Goal: Contribute content: Contribute content

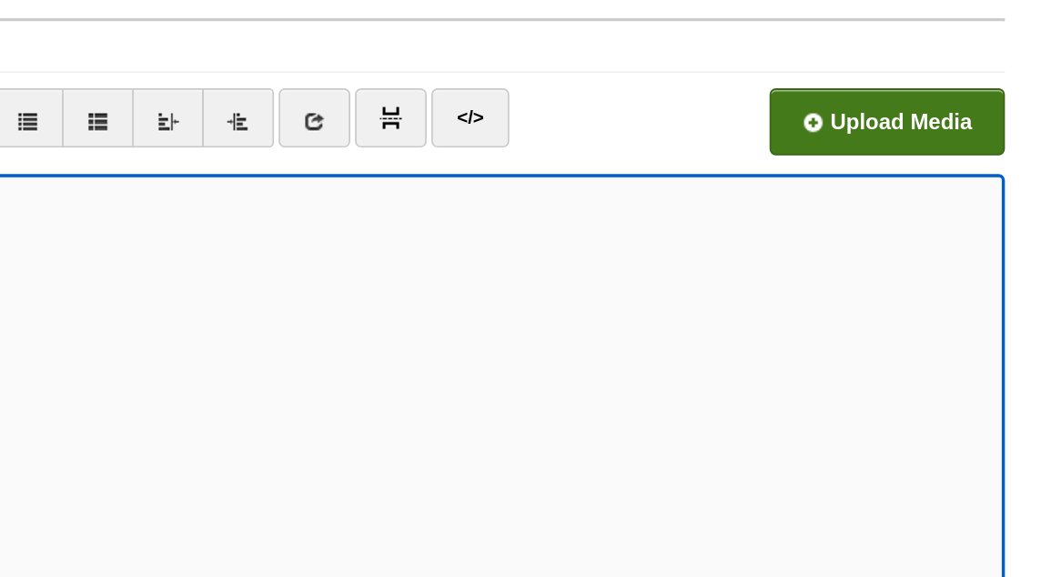
click at [943, 164] on input "file" at bounding box center [344, 176] width 1378 height 93
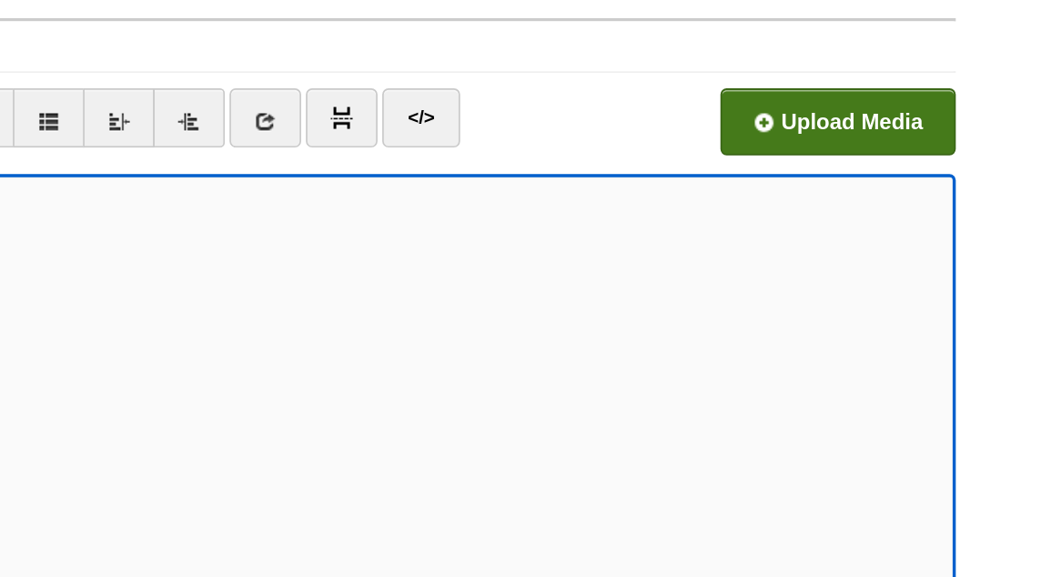
click at [861, 178] on input "file" at bounding box center [344, 176] width 1378 height 93
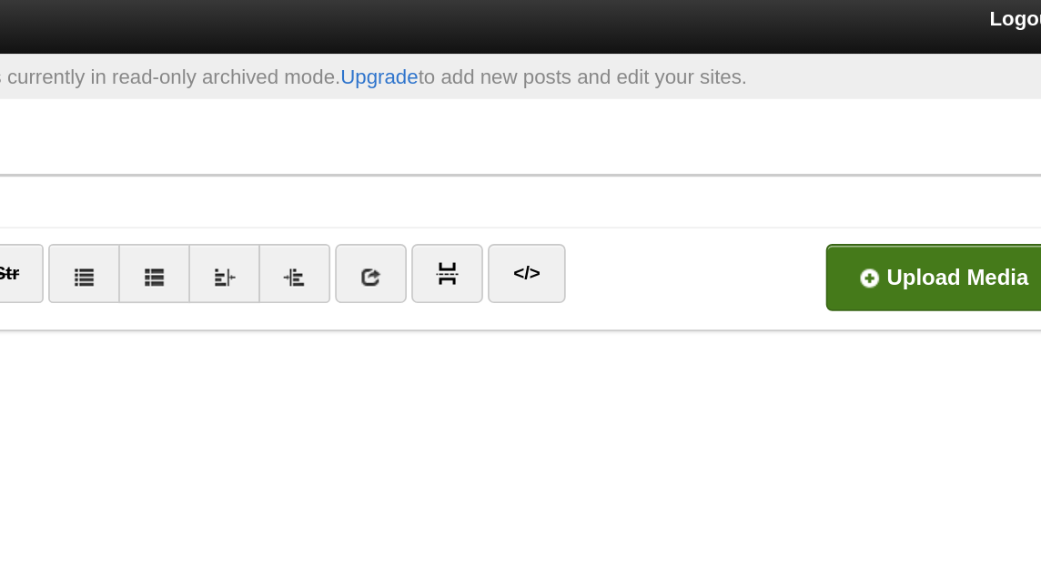
click at [898, 187] on input "file" at bounding box center [344, 176] width 1378 height 93
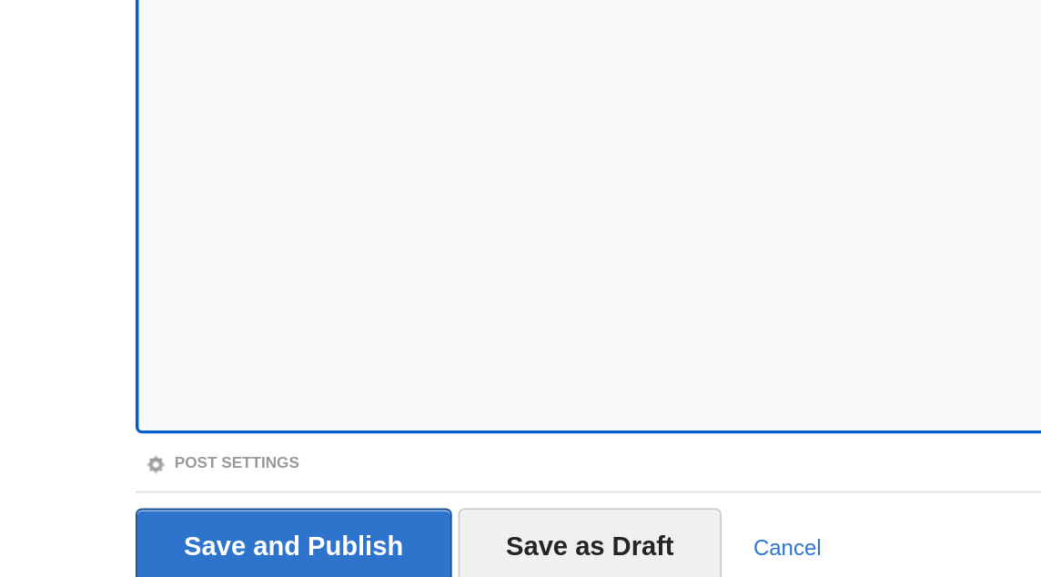
scroll to position [218, 0]
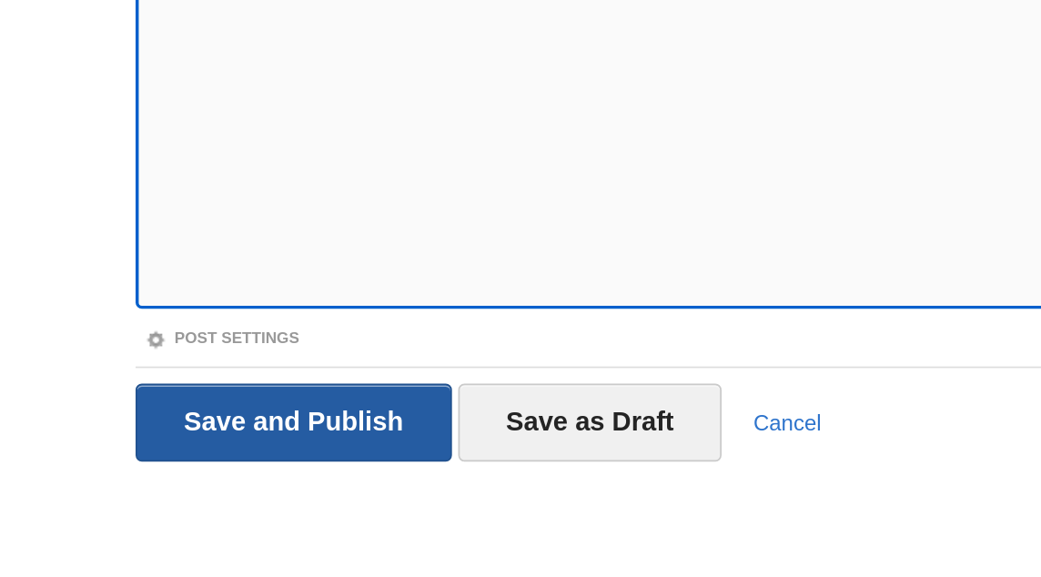
click at [139, 475] on input "Save and Publish" at bounding box center [171, 487] width 185 height 46
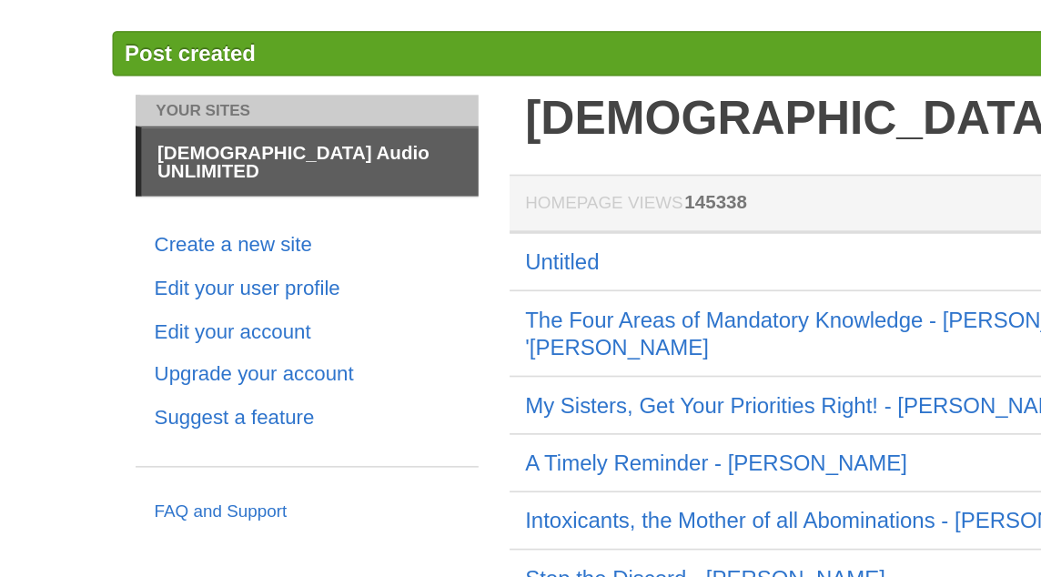
scroll to position [40, 0]
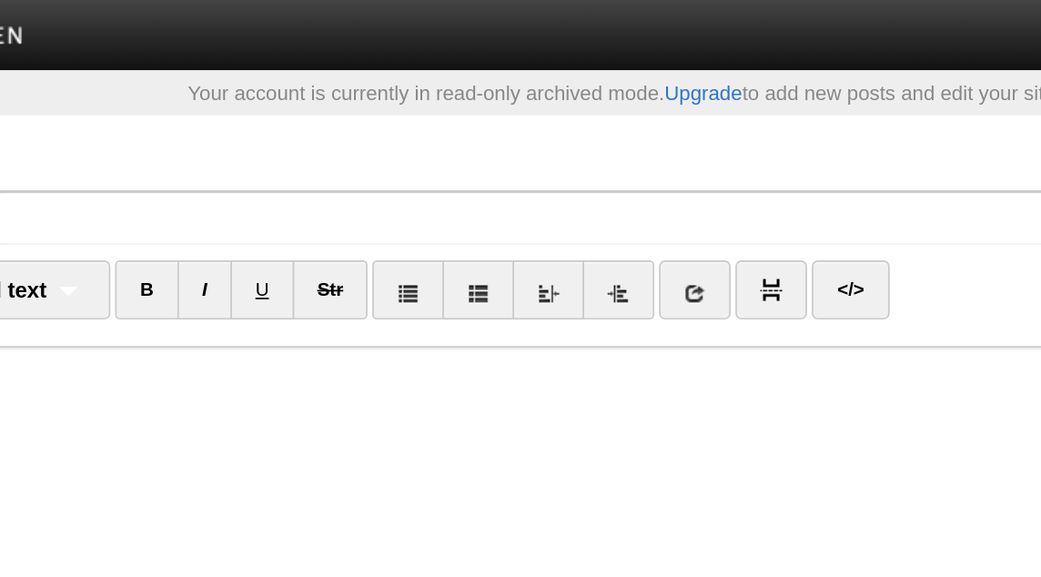
click at [331, 147] on fieldset "Title Normal text Normal text Heading 1 Heading 2 Heading 3 B I U Str ×" at bounding box center [520, 426] width 883 height 631
click at [323, 124] on input "Title" at bounding box center [557, 127] width 809 height 29
paste input "[PERSON_NAME] (رضي الله عنه) narrated that [DEMOGRAPHIC_DATA][PERSON_NAME] said…"
type input "[PERSON_NAME] (رضي الله عنه) narrated that [DEMOGRAPHIC_DATA][PERSON_NAME] said…"
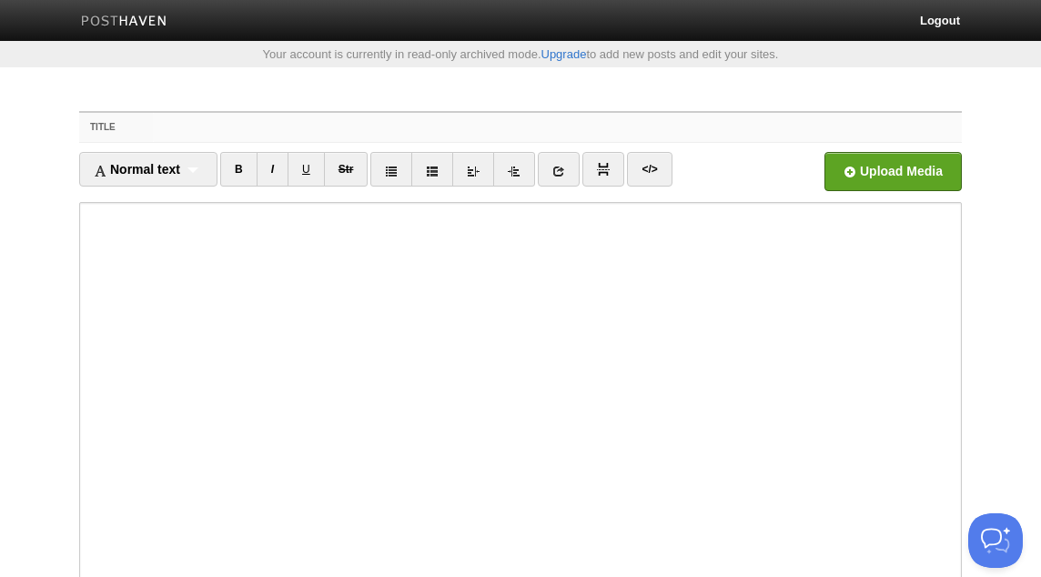
click at [469, 128] on input "Title" at bounding box center [557, 127] width 809 height 29
type input "Y"
type input "The Confusing Way of Blind-Following - [PERSON_NAME]"
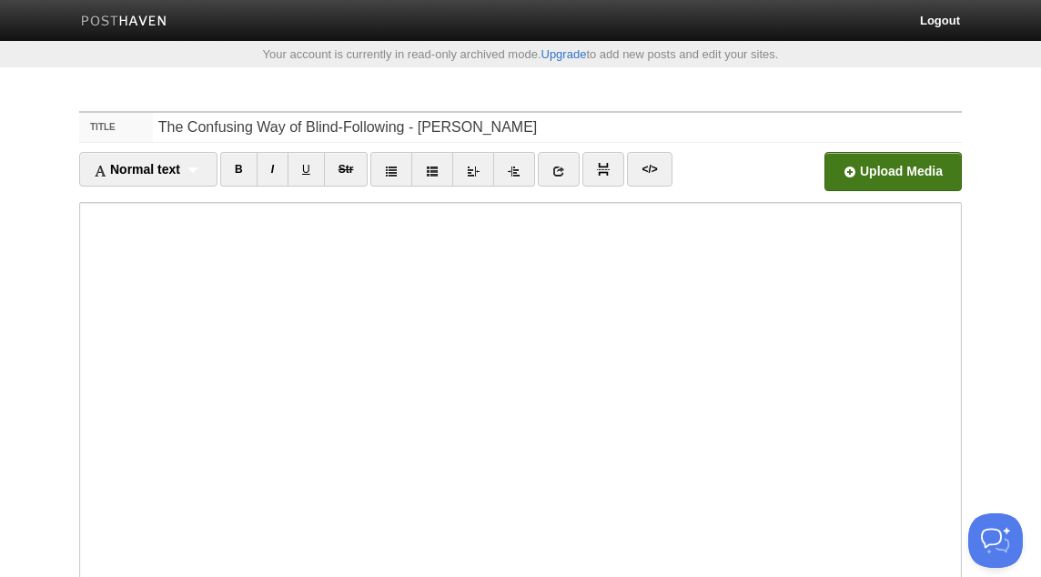
click at [889, 167] on input "file" at bounding box center [344, 176] width 1378 height 93
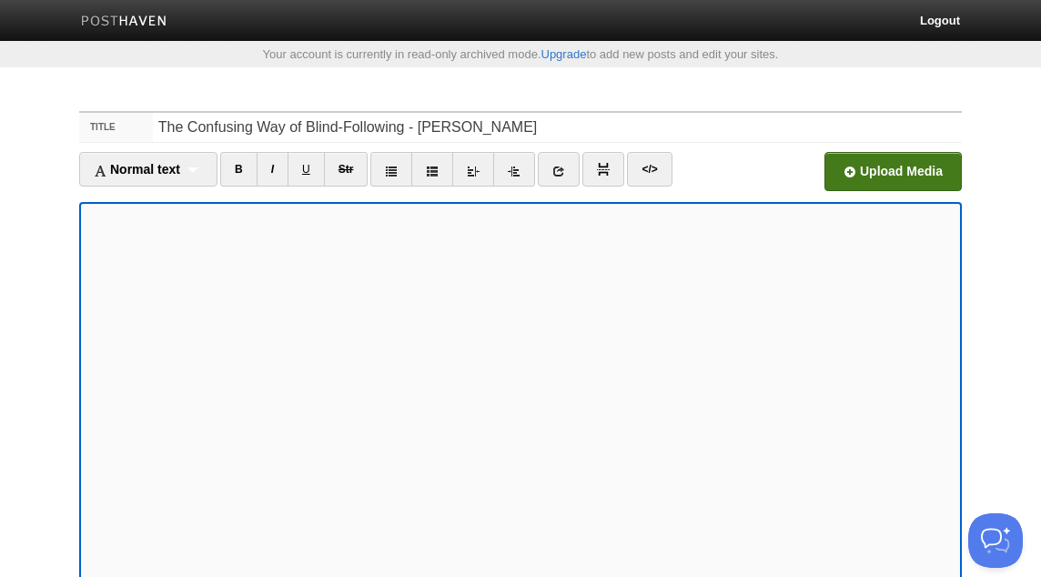
click at [901, 165] on input "file" at bounding box center [344, 176] width 1378 height 93
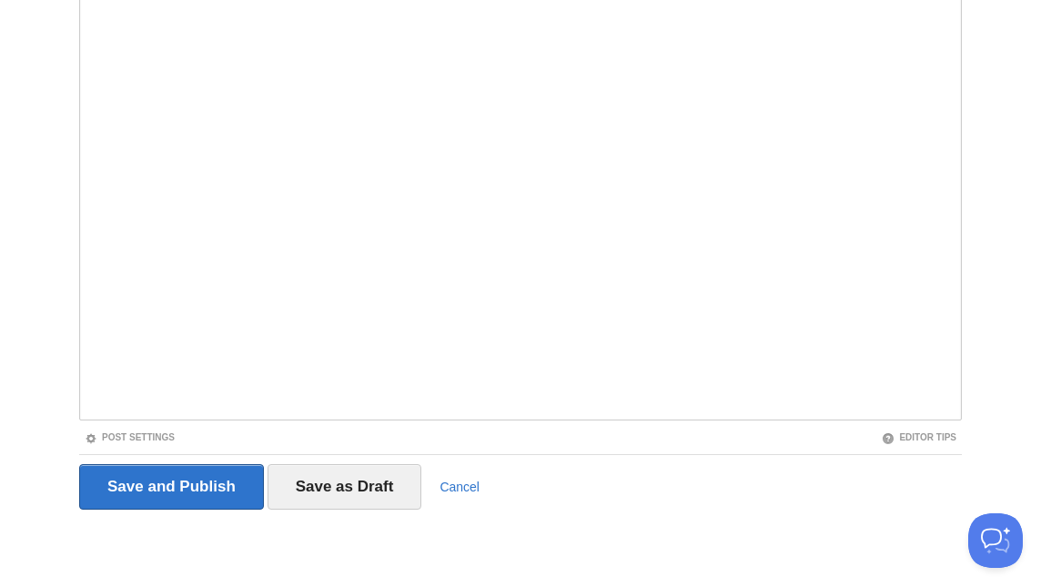
click at [85, 389] on iframe at bounding box center [520, 202] width 883 height 437
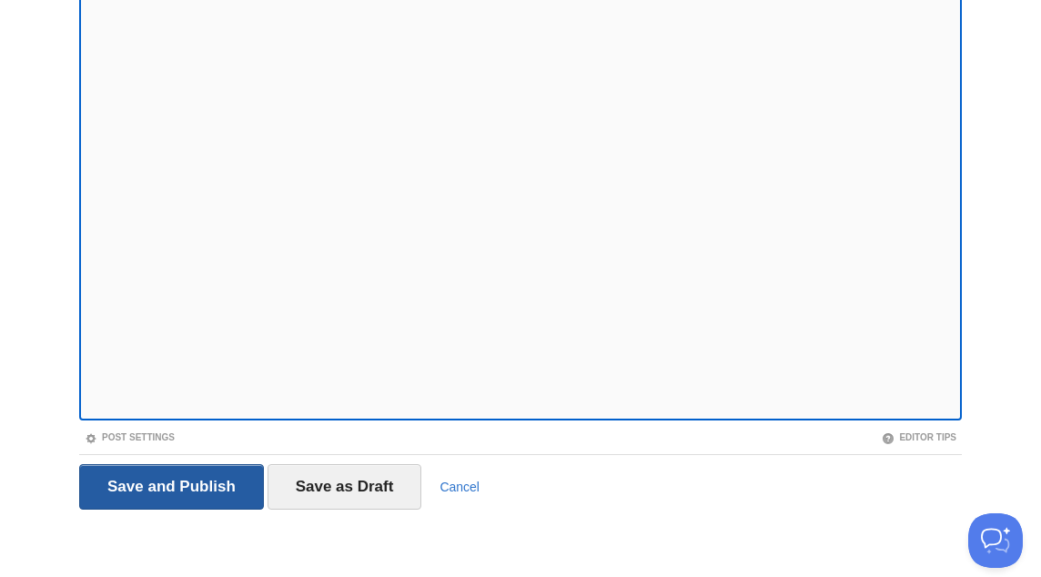
click at [183, 481] on input "Save and Publish" at bounding box center [171, 487] width 185 height 46
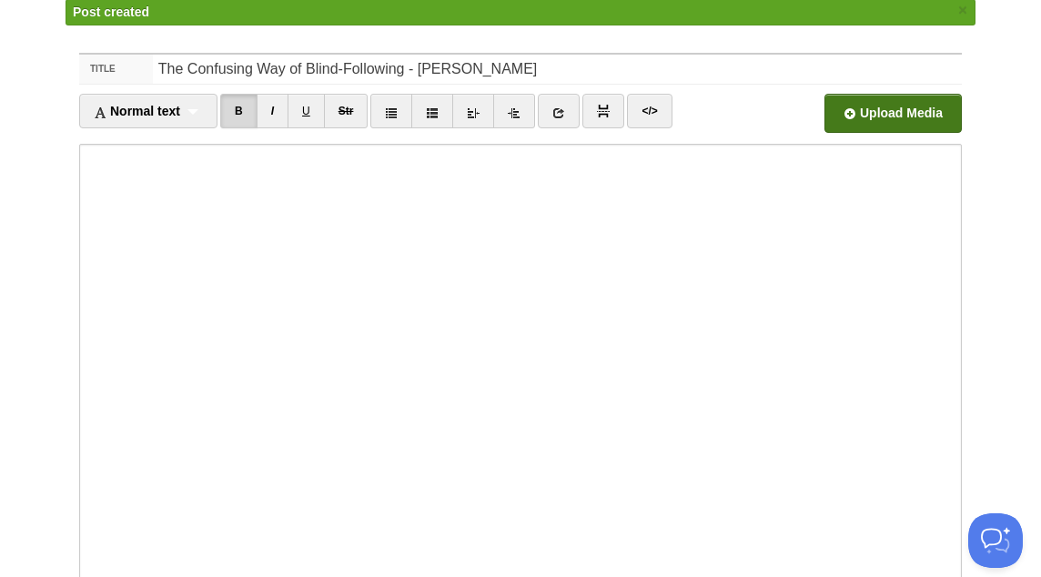
scroll to position [95, 0]
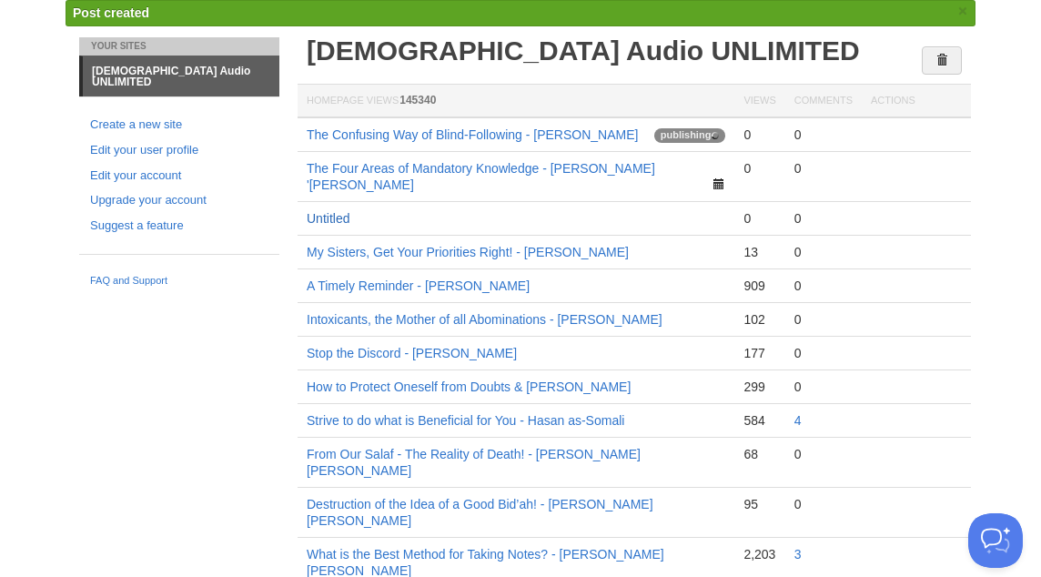
click at [341, 217] on link "Untitled" at bounding box center [328, 218] width 43 height 15
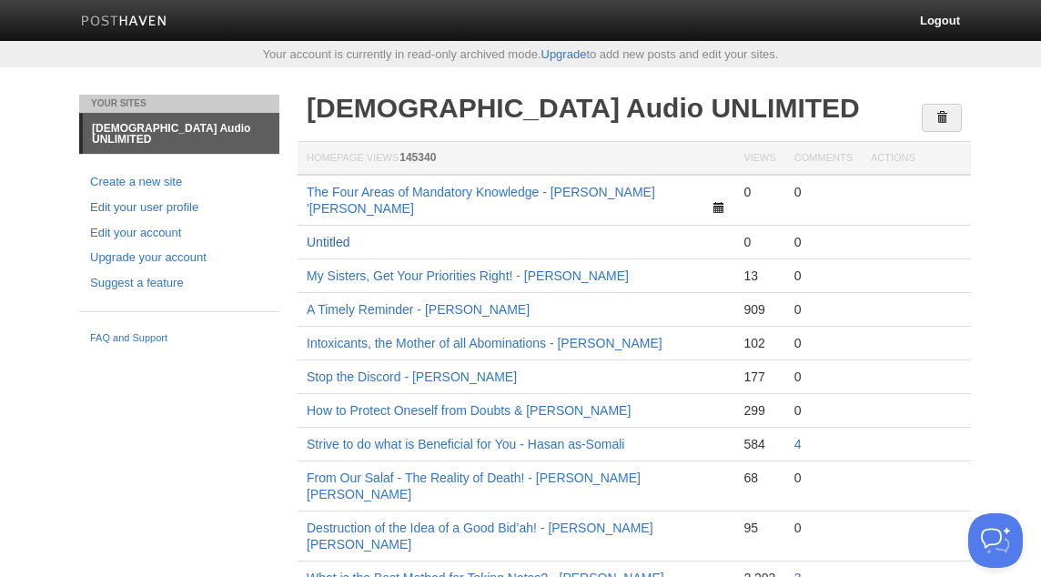
click at [337, 235] on link "Untitled" at bounding box center [328, 242] width 43 height 15
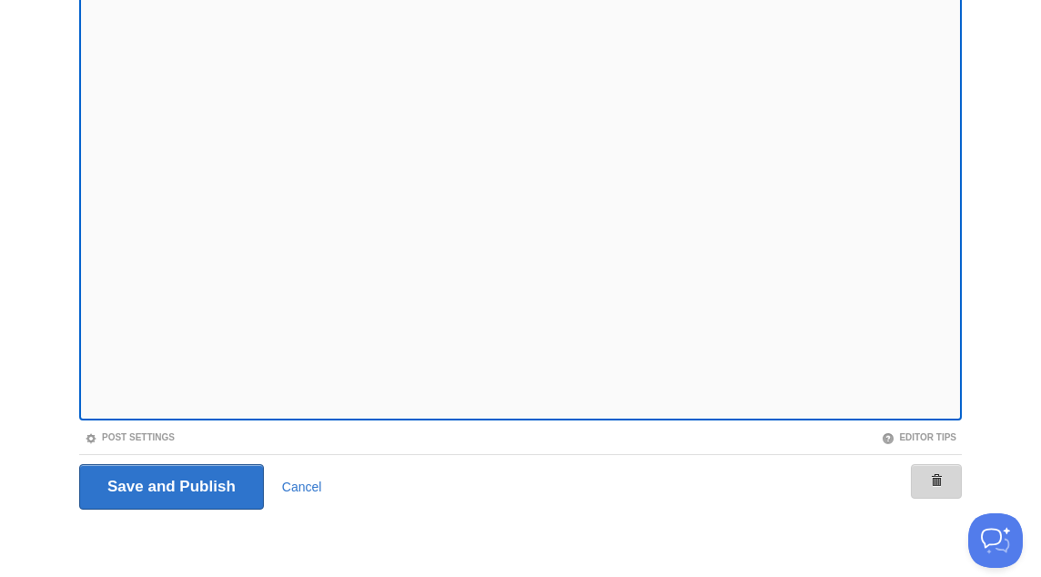
click at [931, 481] on span at bounding box center [936, 480] width 13 height 13
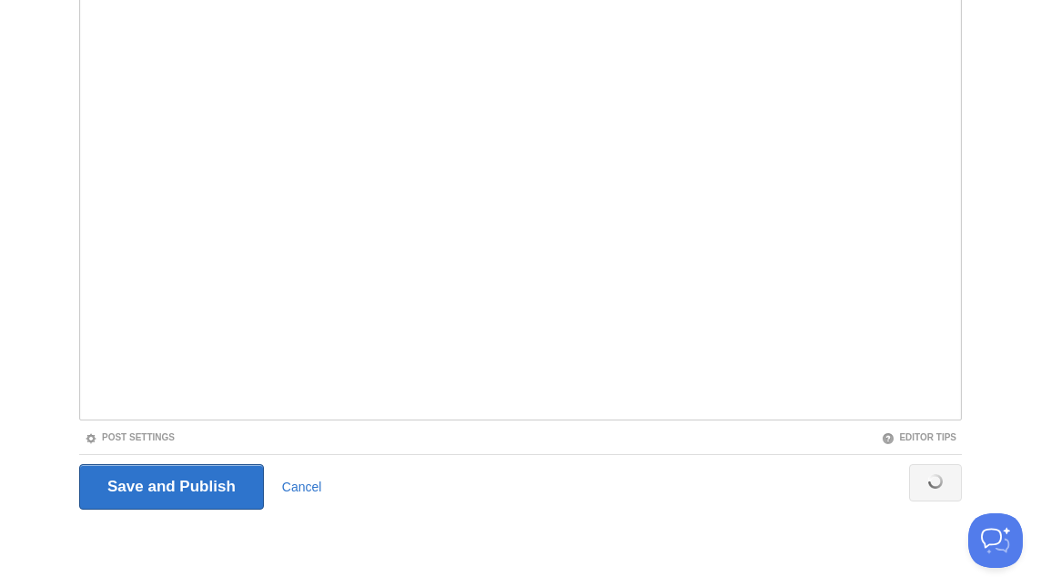
scroll to position [95, 0]
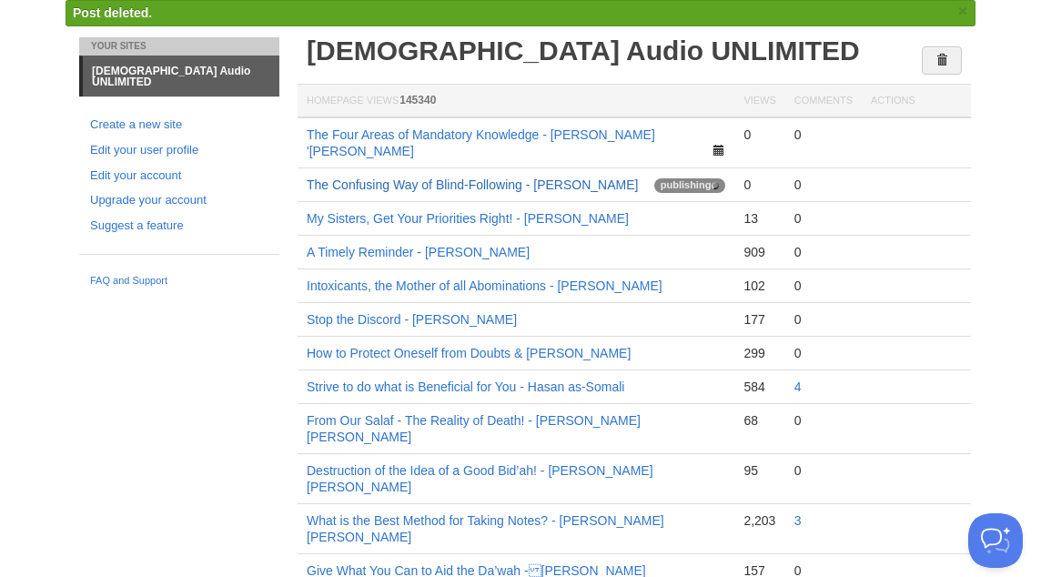
click at [458, 178] on link "The Confusing Way of Blind-Following - [PERSON_NAME]" at bounding box center [472, 185] width 331 height 15
